Goal: Understand process/instructions: Learn about a topic

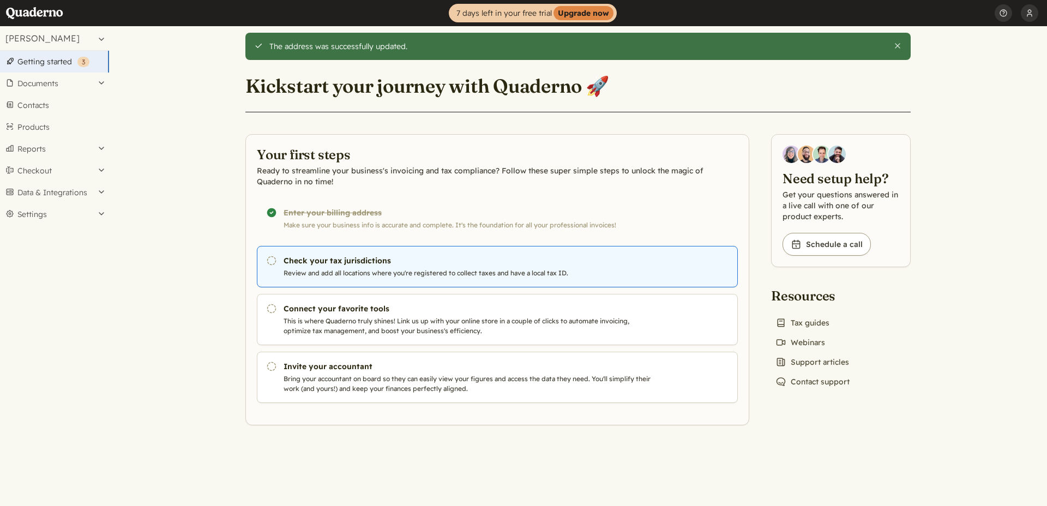
click at [357, 253] on link "Pending Check your tax jurisdictions Review and add all locations where you're …" at bounding box center [497, 266] width 481 height 41
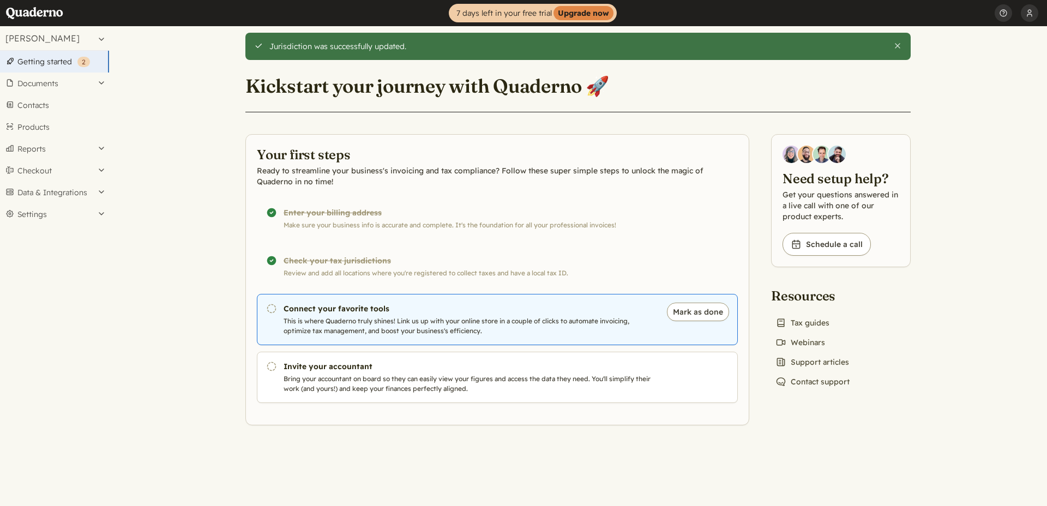
click at [329, 313] on h3 "Connect your favorite tools" at bounding box center [470, 308] width 372 height 11
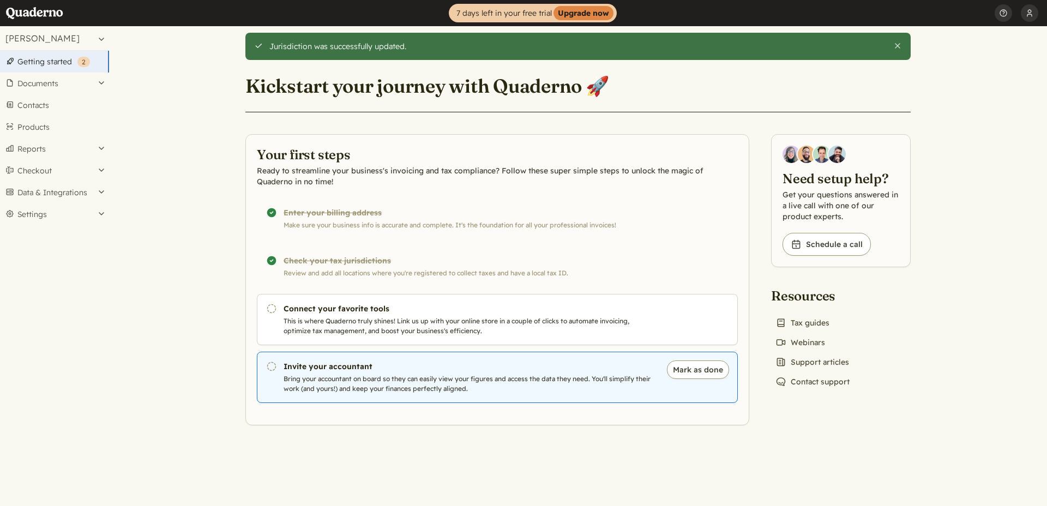
click at [298, 365] on h3 "Invite your accountant" at bounding box center [470, 366] width 372 height 11
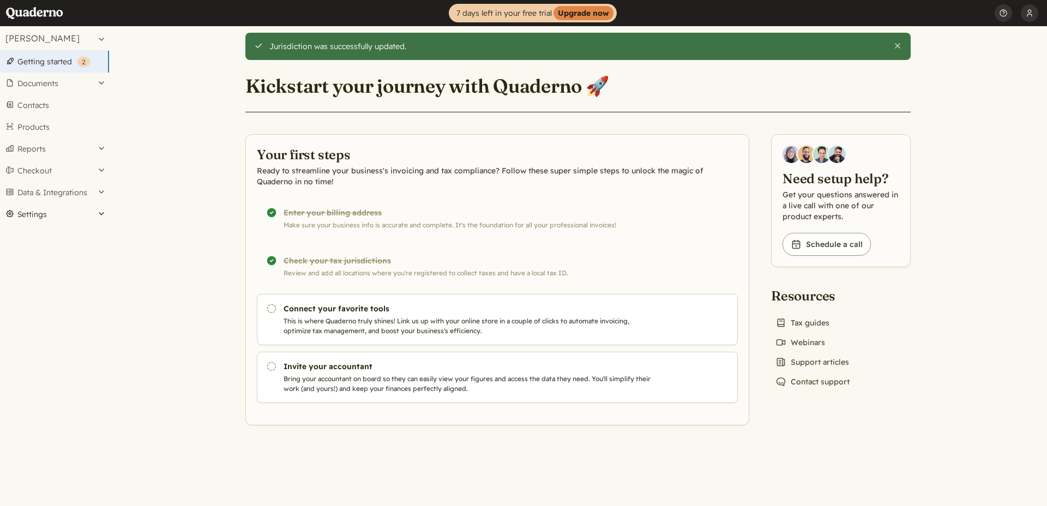
click at [97, 207] on button "Settings" at bounding box center [54, 214] width 109 height 22
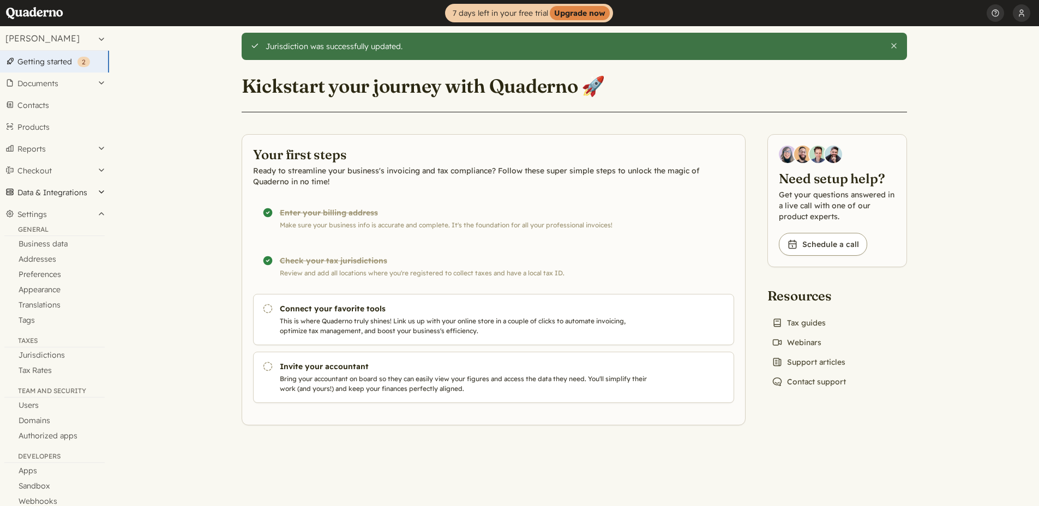
click at [95, 191] on button "Data & Integrations" at bounding box center [54, 193] width 109 height 22
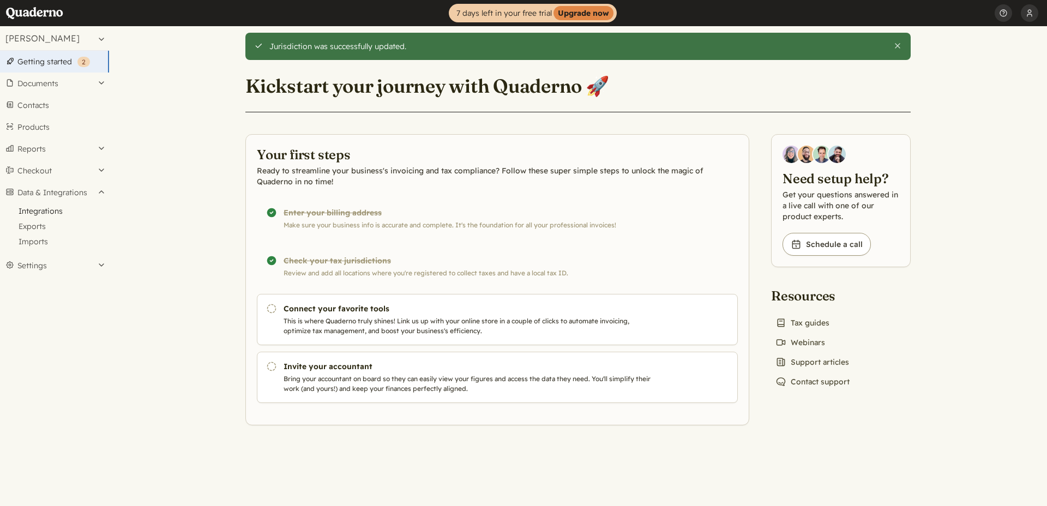
click at [91, 211] on link "Integrations" at bounding box center [54, 210] width 109 height 15
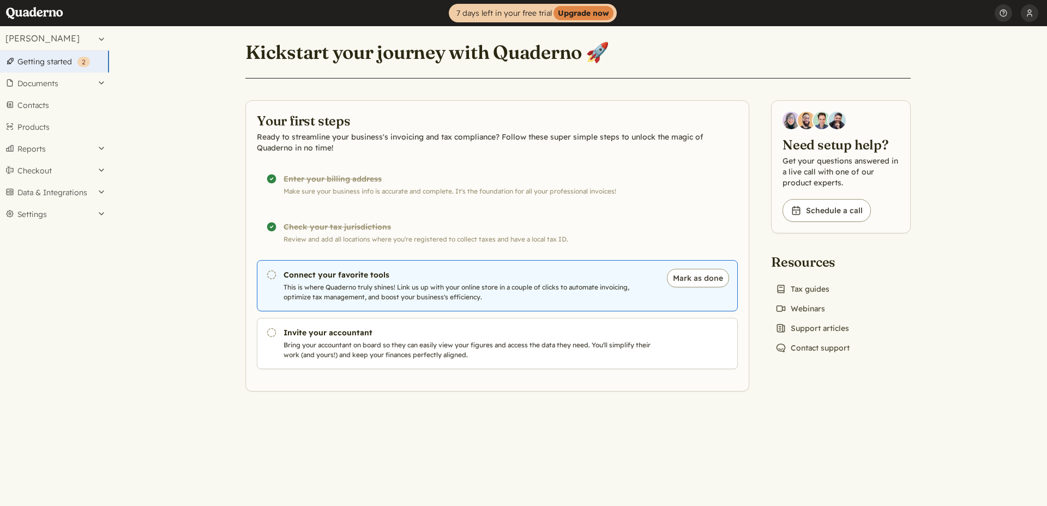
click at [448, 308] on link "Pending Connect your favorite tools This is where Quaderno truly shines! Link u…" at bounding box center [497, 285] width 481 height 51
